Goal: Task Accomplishment & Management: Manage account settings

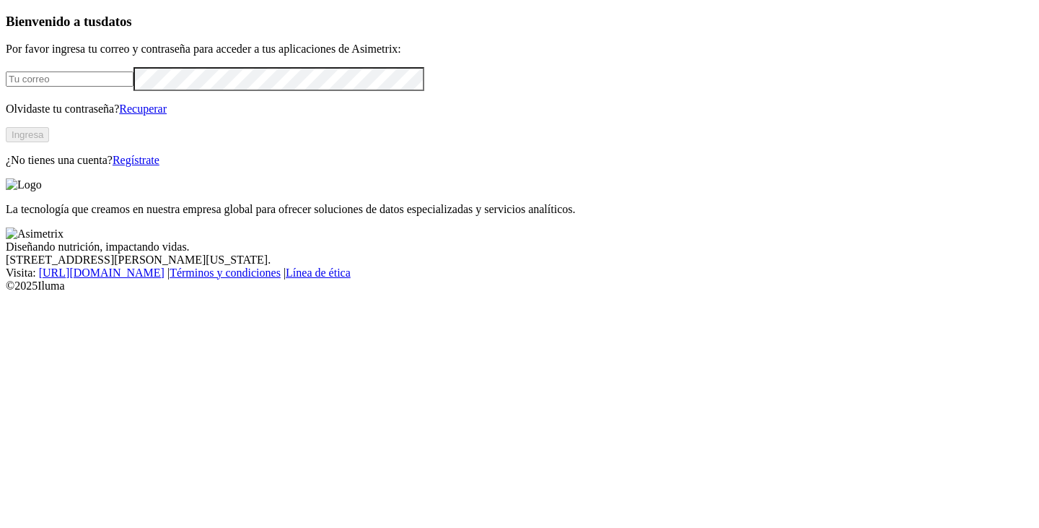
type input "[EMAIL_ADDRESS][DOMAIN_NAME]"
click at [49, 142] on button "Ingresa" at bounding box center [27, 134] width 43 height 15
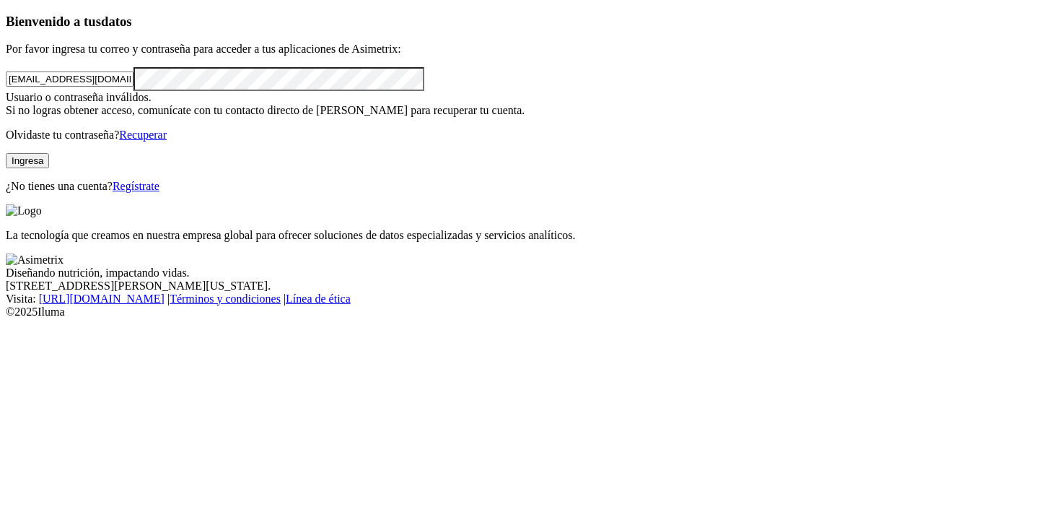
click at [49, 168] on button "Ingresa" at bounding box center [27, 160] width 43 height 15
drag, startPoint x: 250, startPoint y: 174, endPoint x: 0, endPoint y: 173, distance: 250.5
click at [6, 173] on div "Bienvenido a tus datos Por favor ingresa tu correo y contraseña para acceder a …" at bounding box center [520, 103] width 1028 height 179
type input "[EMAIL_ADDRESS][DOMAIN_NAME]"
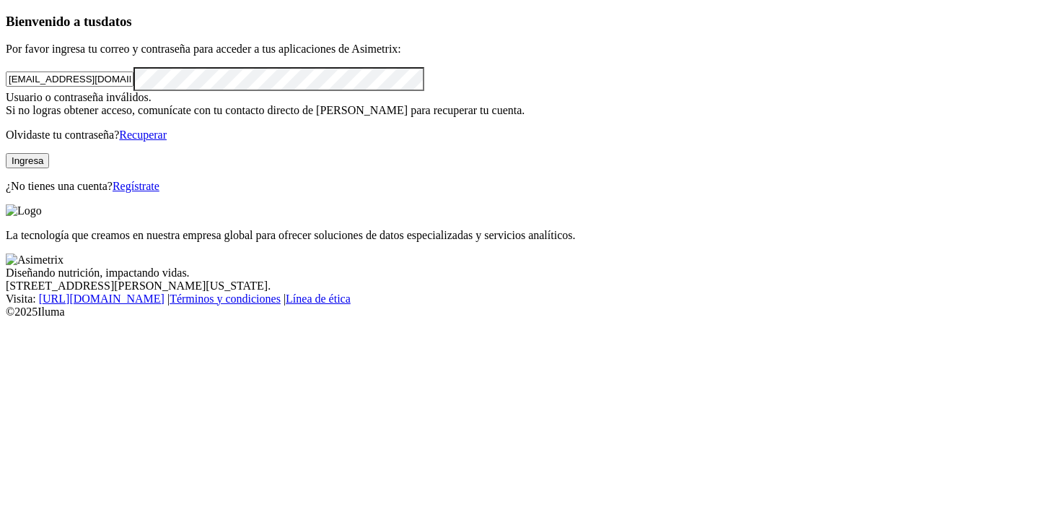
click at [6, 193] on div "Bienvenido a tus datos Por favor ingresa tu correo y contraseña para acceder a …" at bounding box center [520, 103] width 1028 height 179
click input "submit" at bounding box center [0, 0] width 0 height 0
